Goal: Transaction & Acquisition: Download file/media

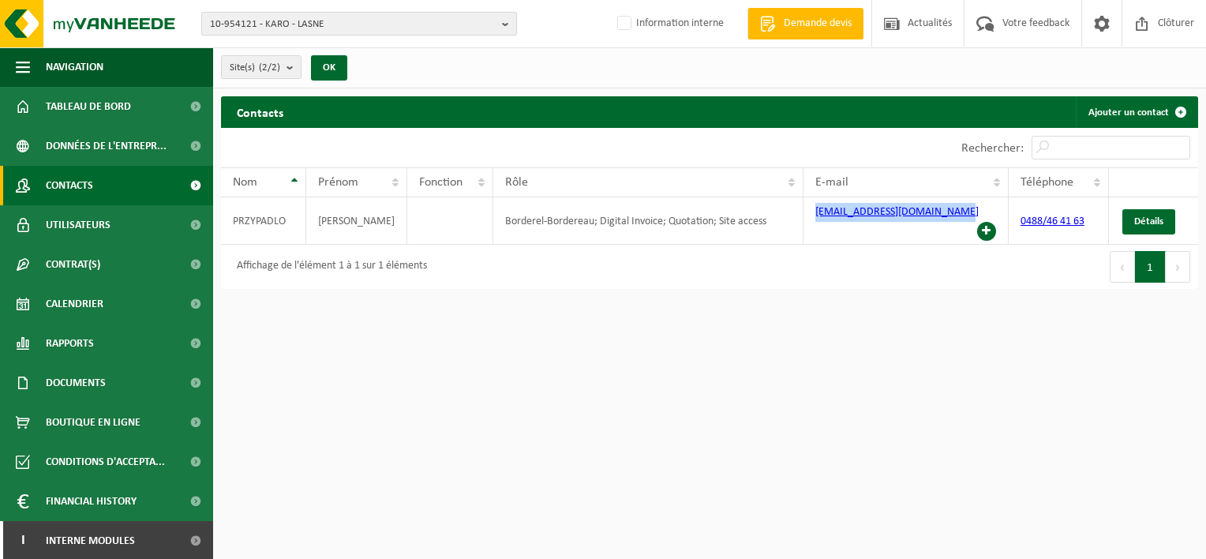
click at [501, 26] on button "10-954121 - KARO - LASNE" at bounding box center [359, 24] width 316 height 24
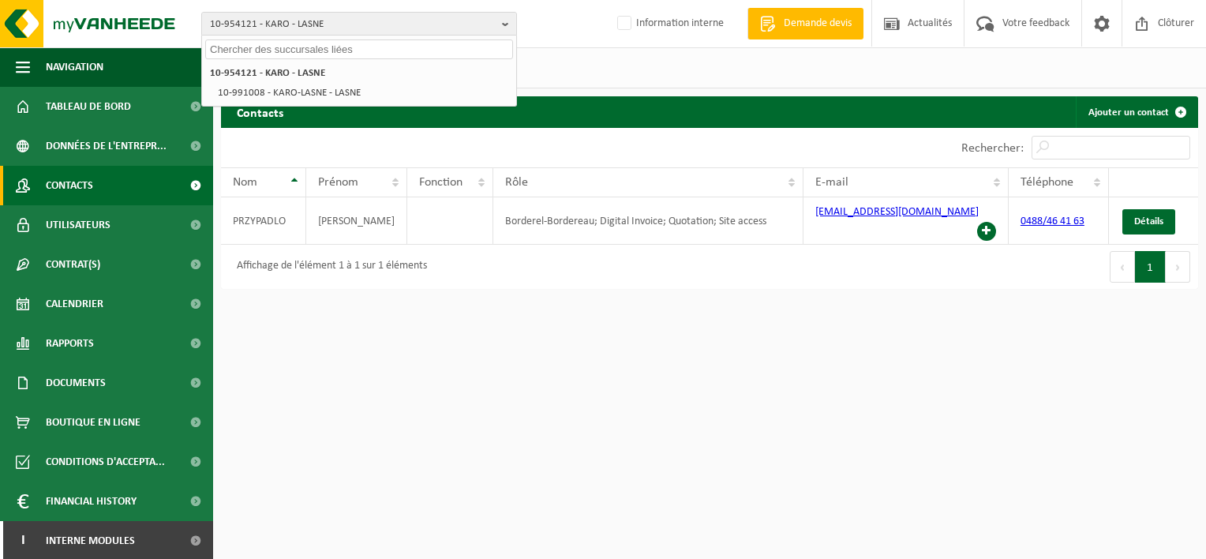
click at [447, 50] on input "text" at bounding box center [359, 49] width 308 height 20
paste input "10-841380"
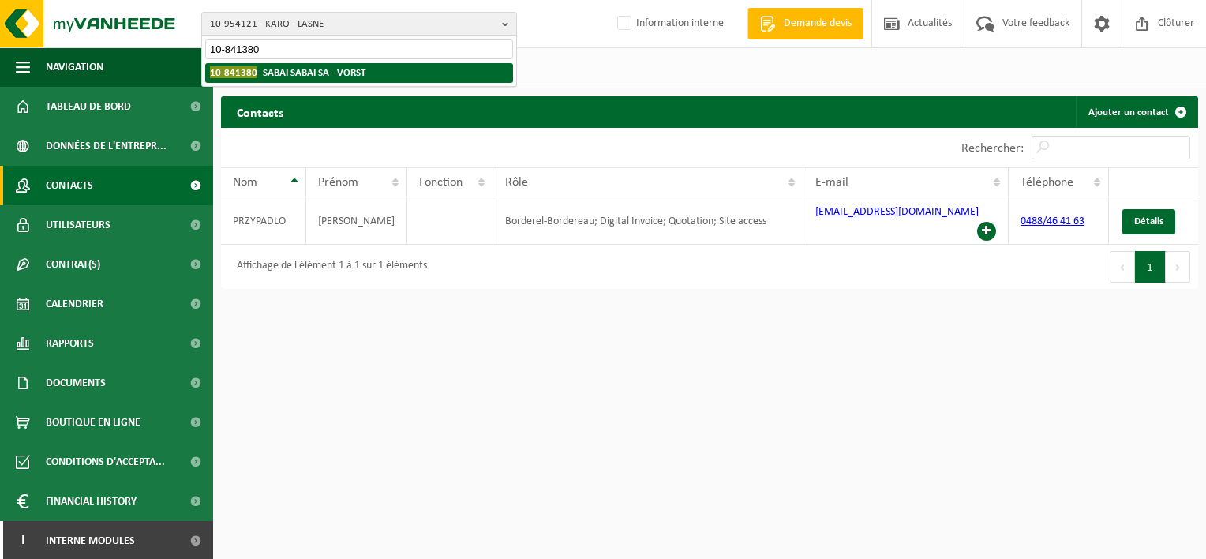
type input "10-841380"
click at [423, 69] on li "10-841380 - SABAI SABAI SA - VORST" at bounding box center [359, 73] width 308 height 20
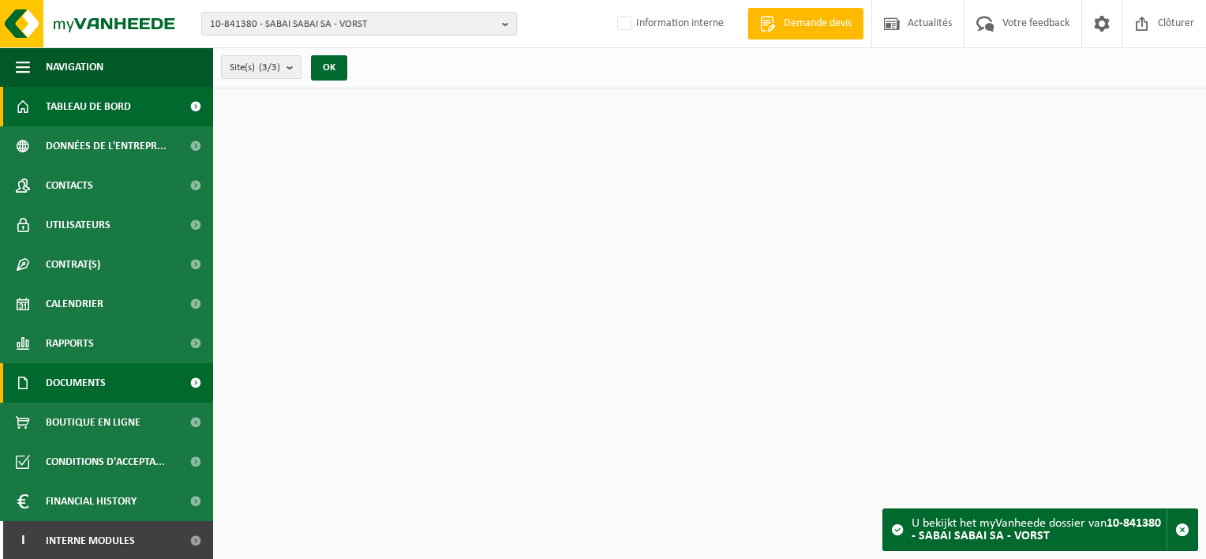
drag, startPoint x: 85, startPoint y: 379, endPoint x: 85, endPoint y: 388, distance: 9.5
click at [85, 379] on span "Documents" at bounding box center [76, 382] width 60 height 39
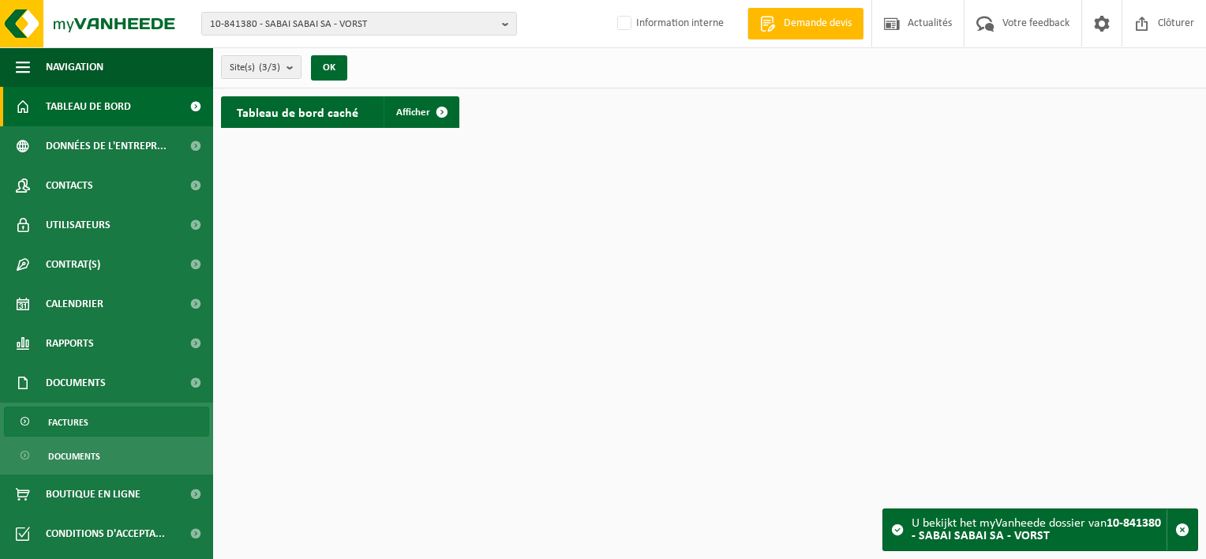
click at [88, 423] on link "Factures" at bounding box center [106, 421] width 205 height 30
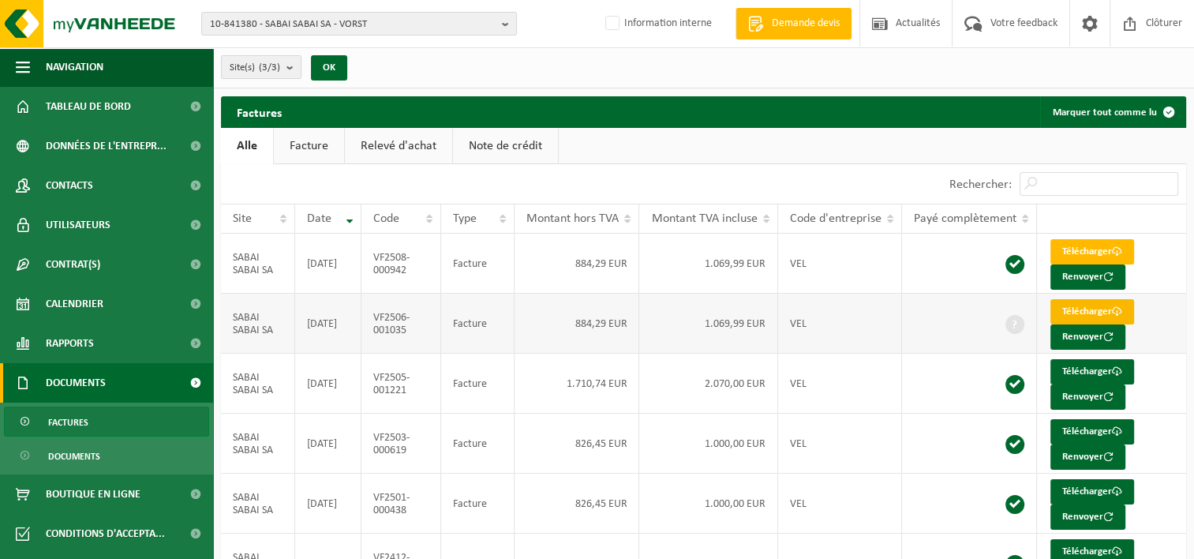
click at [1088, 309] on link "Télécharger" at bounding box center [1092, 311] width 84 height 25
